Goal: Find specific page/section: Find specific page/section

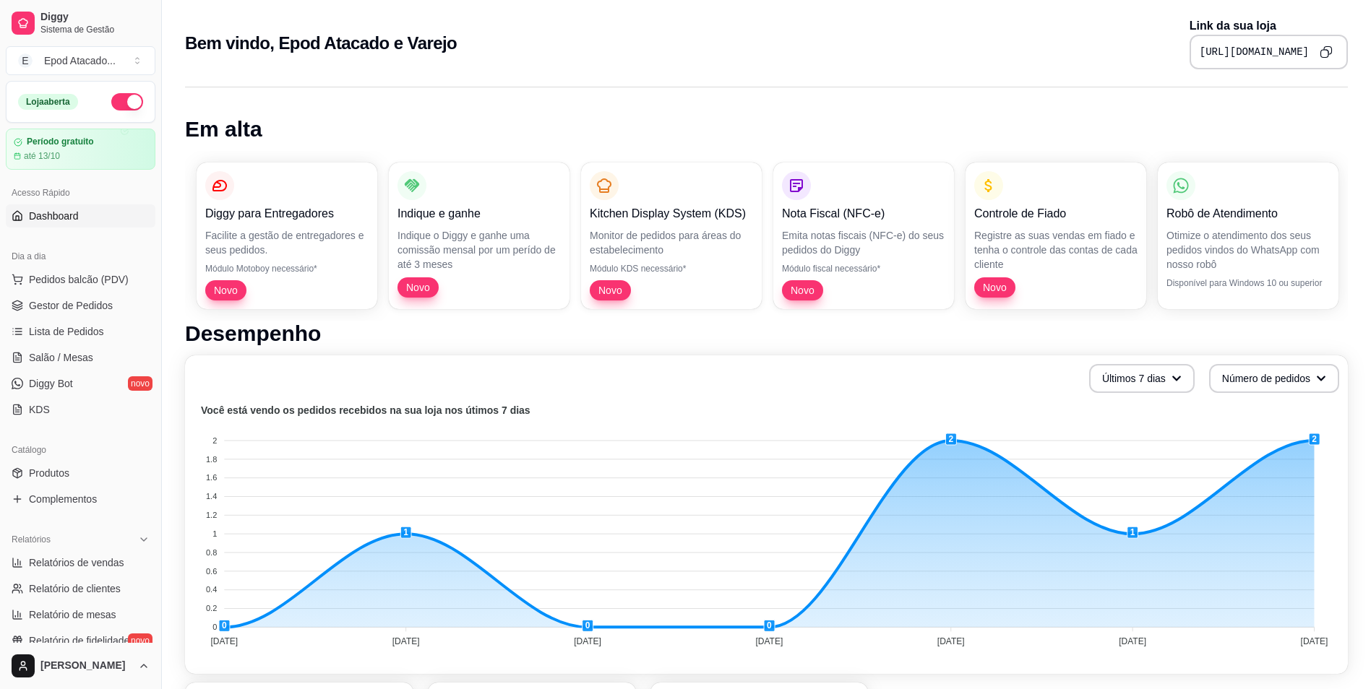
click at [48, 211] on span "Dashboard" at bounding box center [54, 216] width 50 height 14
click at [66, 280] on span "Pedidos balcão (PDV)" at bounding box center [79, 279] width 100 height 14
